Goal: Navigation & Orientation: Go to known website

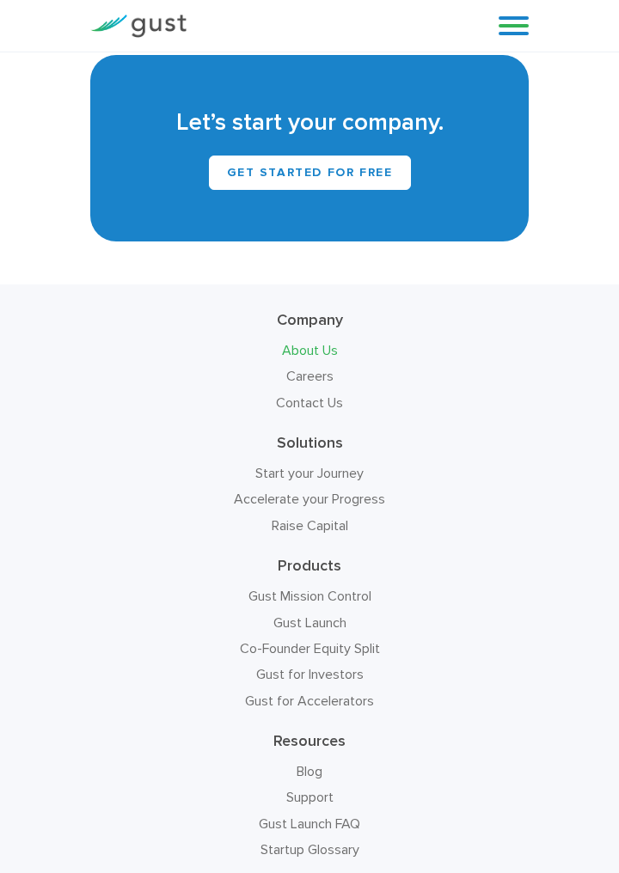
scroll to position [2412, 0]
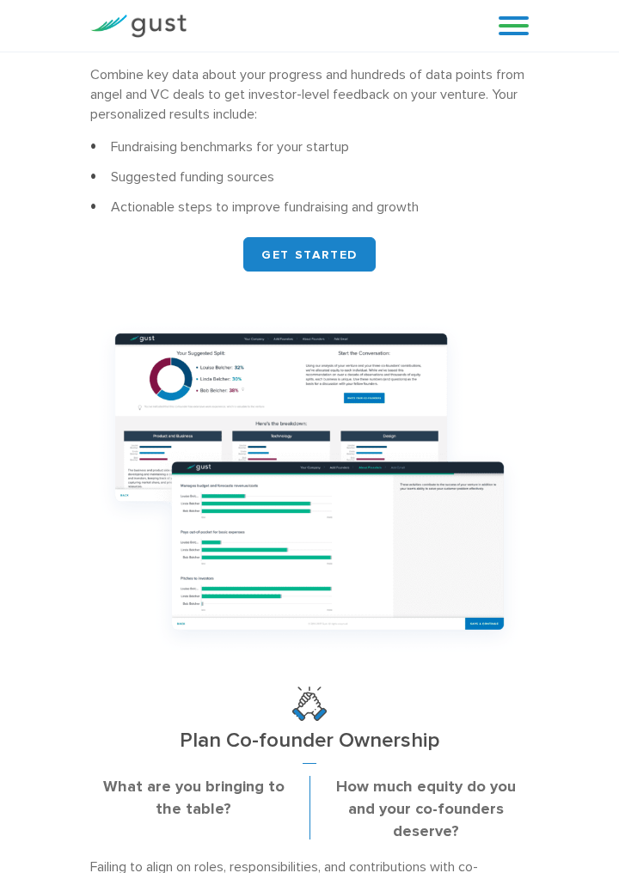
scroll to position [902, 0]
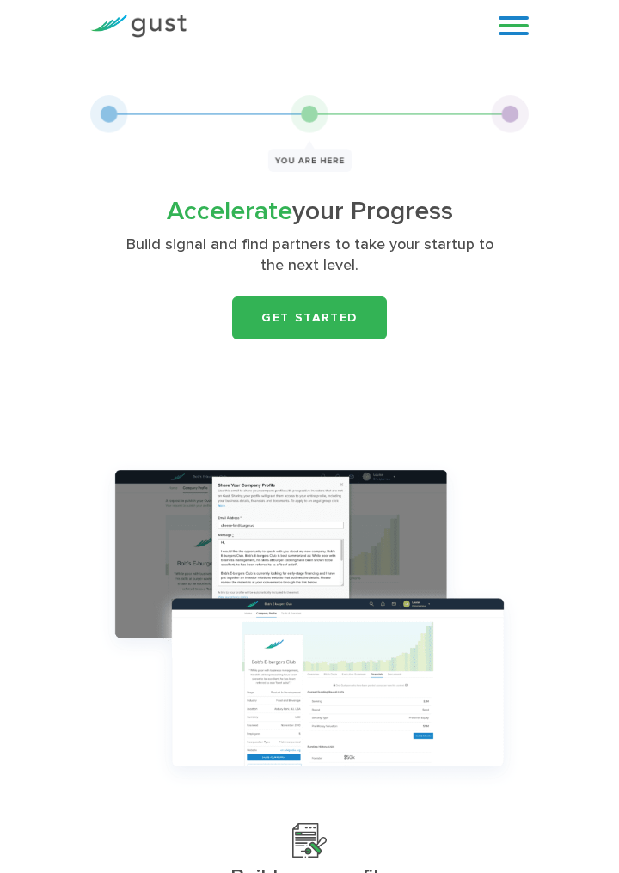
click at [516, 20] on link at bounding box center [513, 26] width 30 height 26
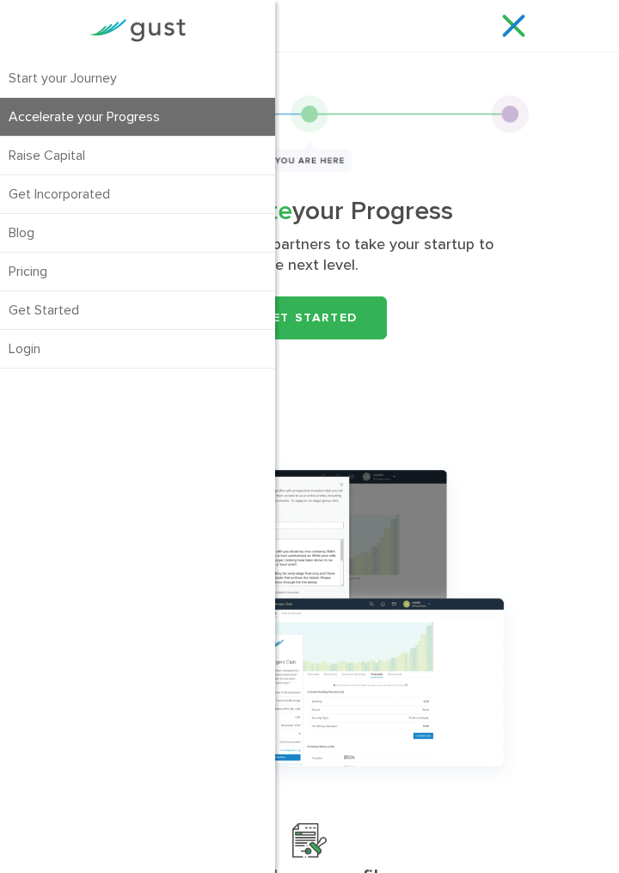
click at [29, 308] on link "Get Started" at bounding box center [137, 310] width 275 height 38
